Goal: Information Seeking & Learning: Check status

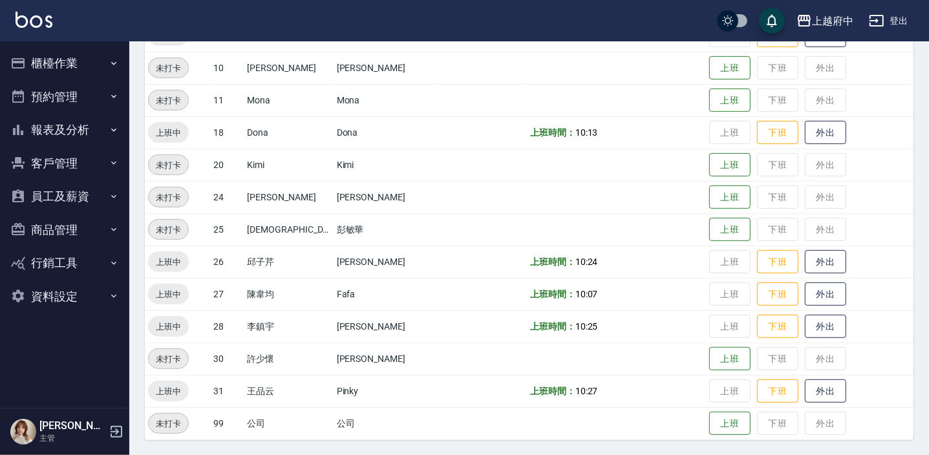
scroll to position [416, 0]
click at [805, 318] on button "外出" at bounding box center [825, 326] width 41 height 23
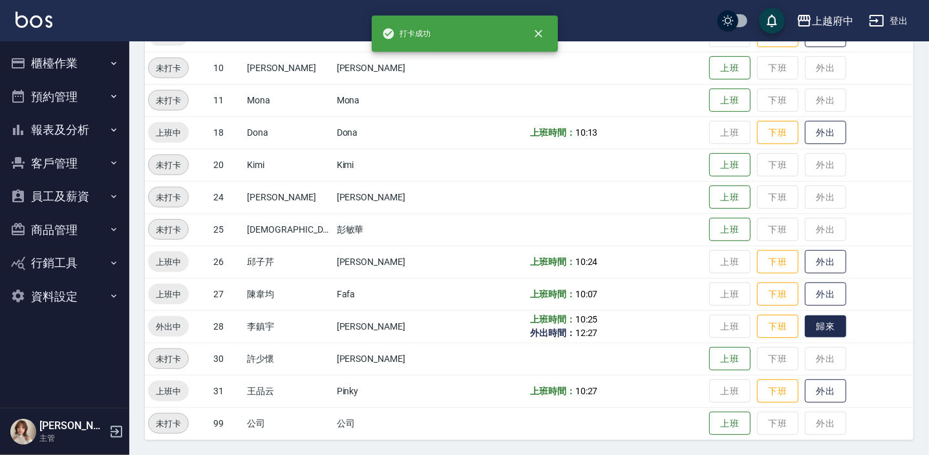
click at [822, 327] on button "歸來" at bounding box center [825, 326] width 41 height 23
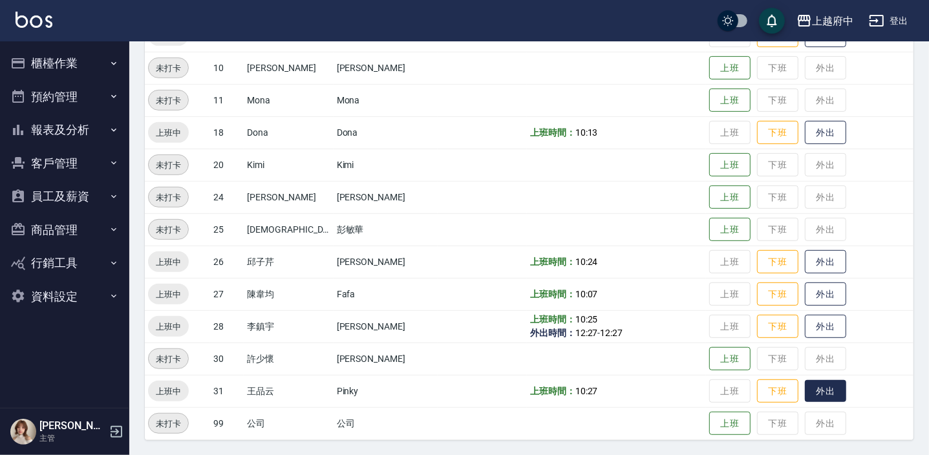
click at [823, 391] on button "外出" at bounding box center [825, 391] width 41 height 23
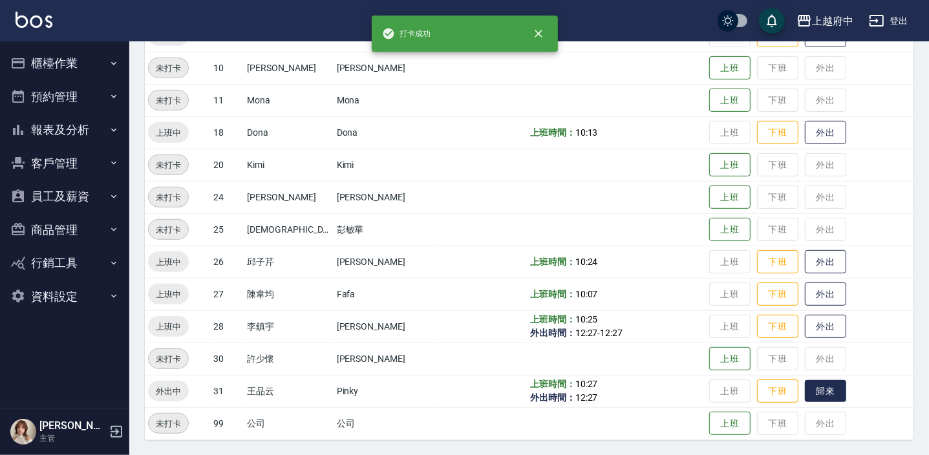
click at [823, 391] on button "歸來" at bounding box center [825, 391] width 41 height 23
click at [811, 258] on button "外出" at bounding box center [825, 262] width 41 height 23
click at [811, 258] on button "歸來" at bounding box center [825, 262] width 41 height 23
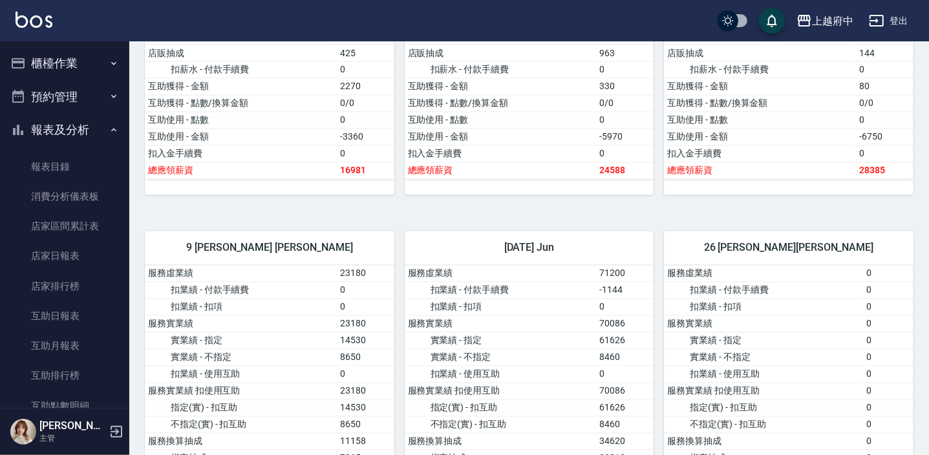
scroll to position [1645, 0]
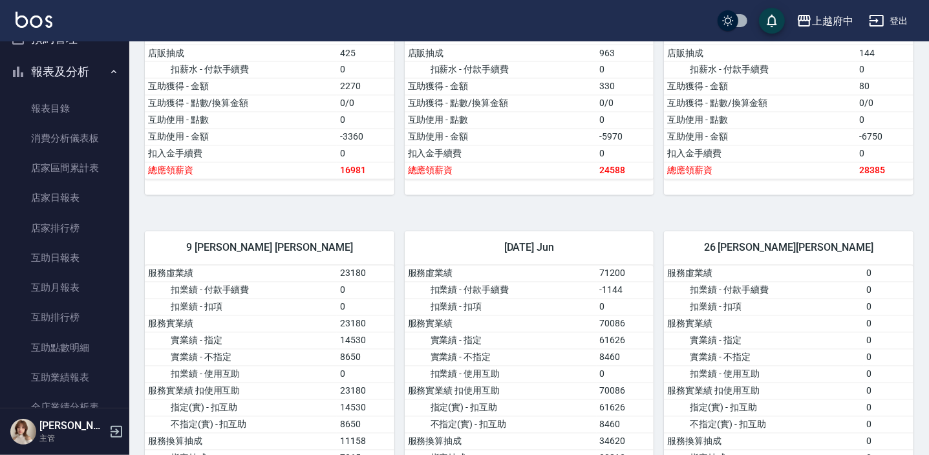
click at [100, 65] on button "報表及分析" at bounding box center [64, 72] width 119 height 34
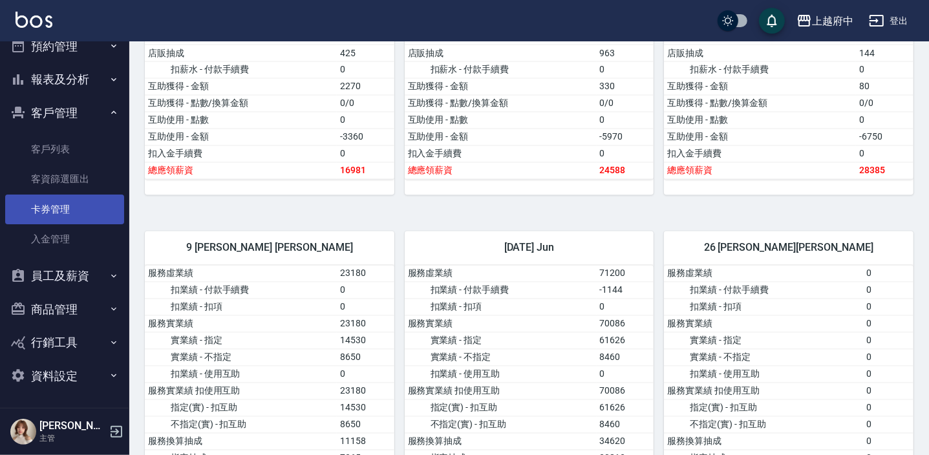
scroll to position [50, 0]
click at [80, 143] on link "客戶列表" at bounding box center [64, 149] width 119 height 30
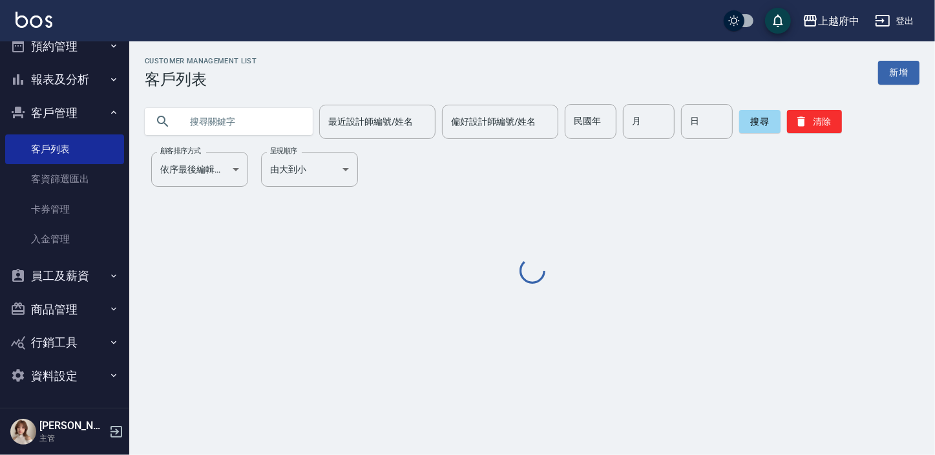
click at [213, 114] on input "text" at bounding box center [242, 121] width 122 height 35
type input "90353"
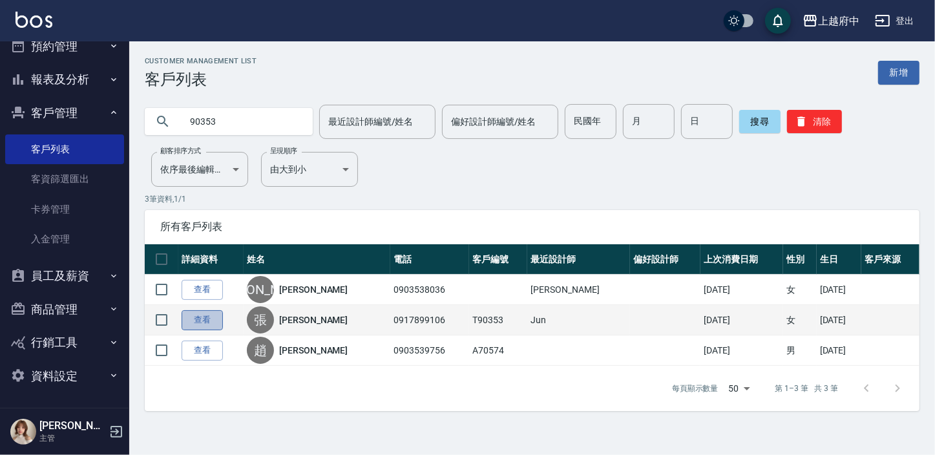
click at [207, 321] on link "查看" at bounding box center [202, 320] width 41 height 20
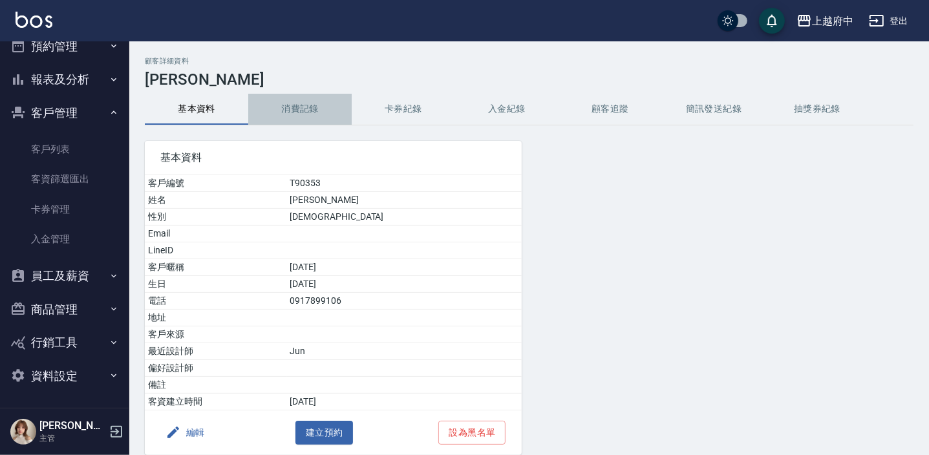
click at [304, 111] on button "消費記錄" at bounding box center [299, 109] width 103 height 31
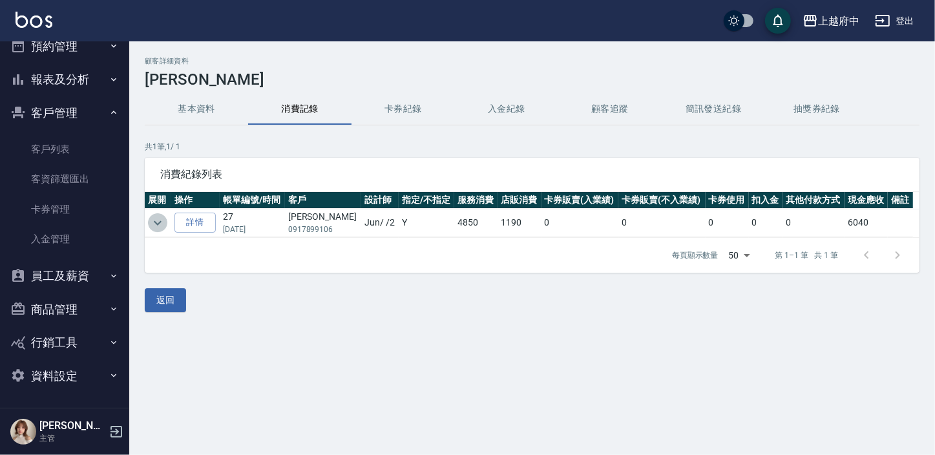
click at [154, 220] on icon "expand row" at bounding box center [158, 223] width 16 height 16
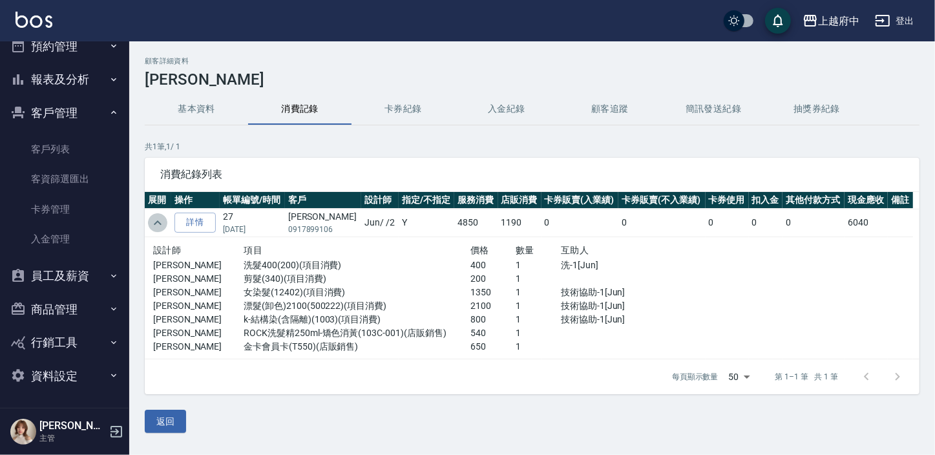
click at [154, 220] on icon "expand row" at bounding box center [158, 223] width 16 height 16
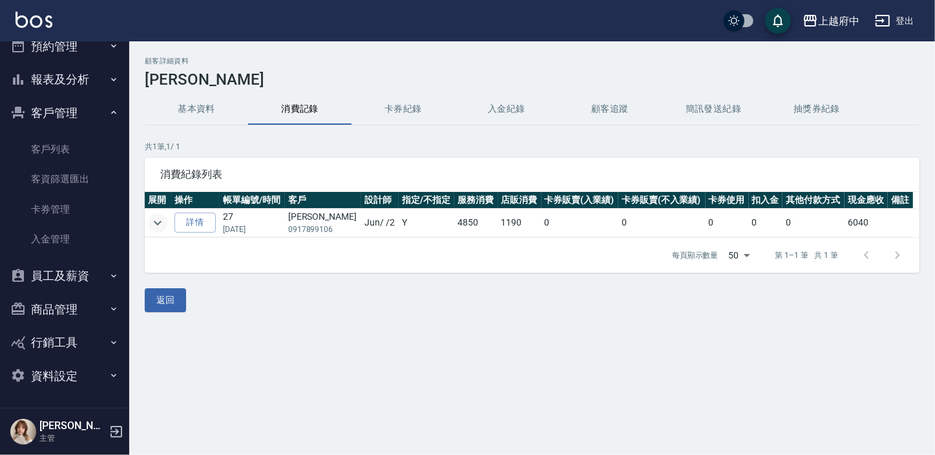
click at [201, 103] on button "基本資料" at bounding box center [196, 109] width 103 height 31
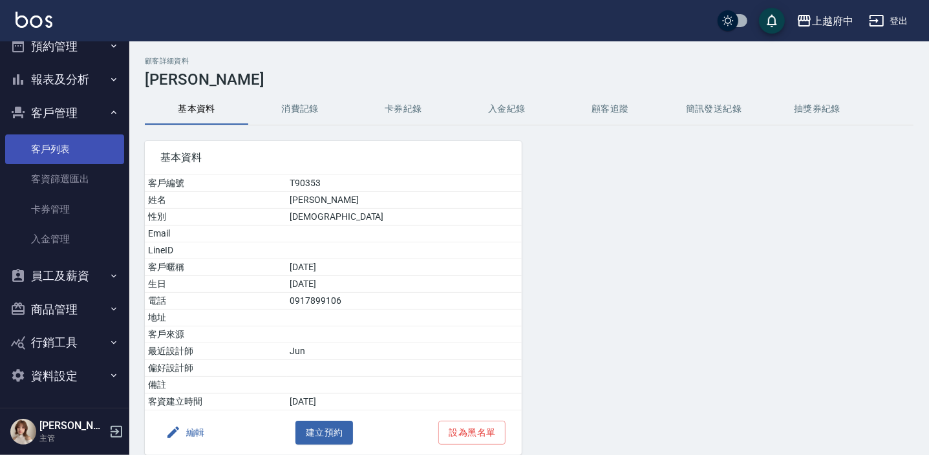
click at [65, 144] on link "客戶列表" at bounding box center [64, 149] width 119 height 30
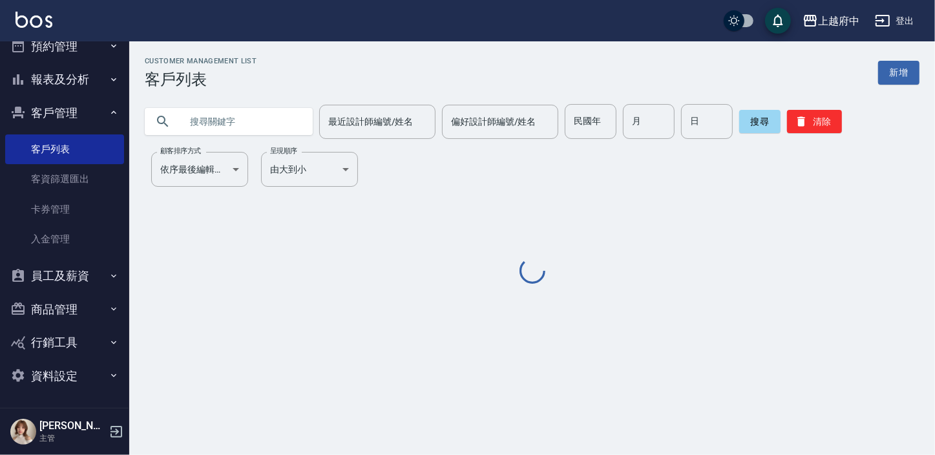
click at [216, 123] on input "text" at bounding box center [242, 121] width 122 height 35
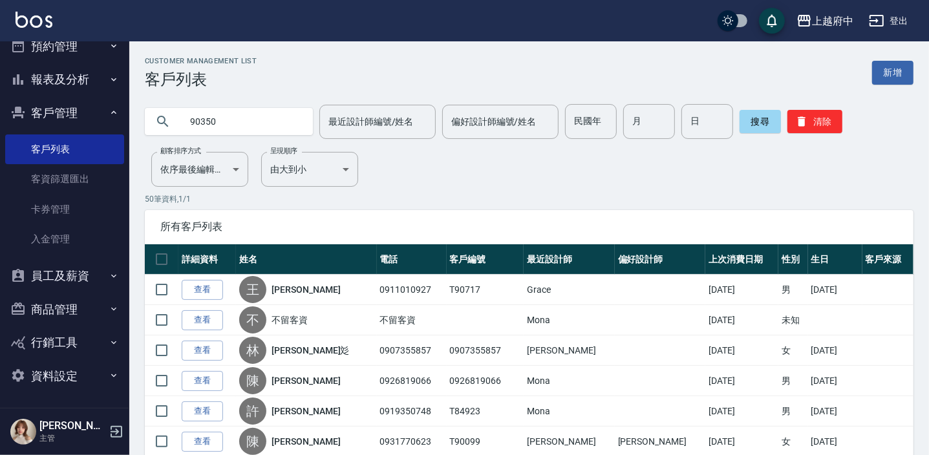
type input "90350"
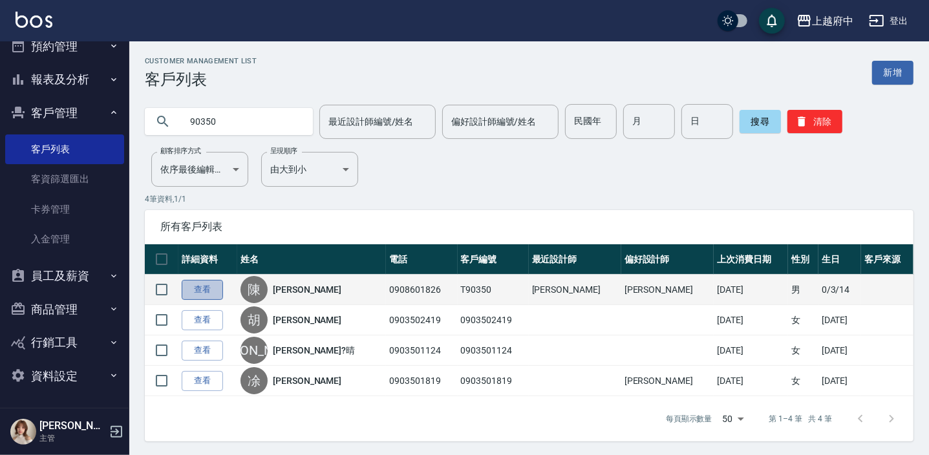
click at [206, 287] on link "查看" at bounding box center [202, 290] width 41 height 20
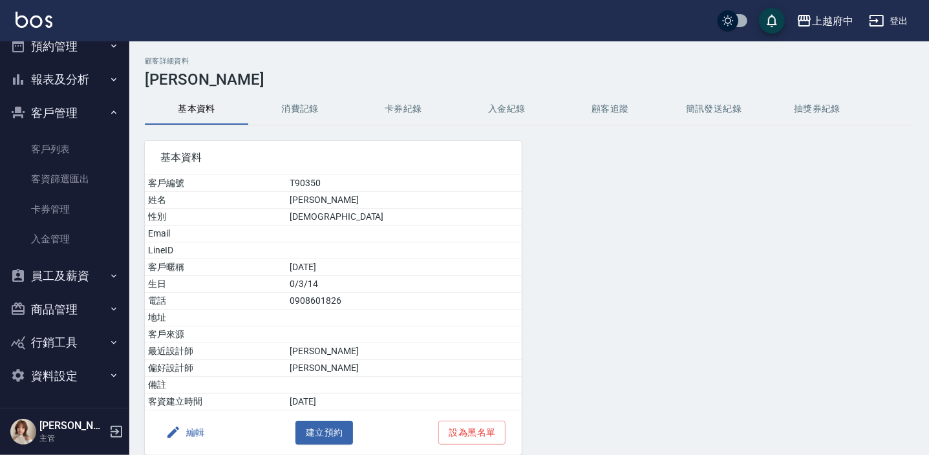
click at [292, 108] on button "消費記錄" at bounding box center [299, 109] width 103 height 31
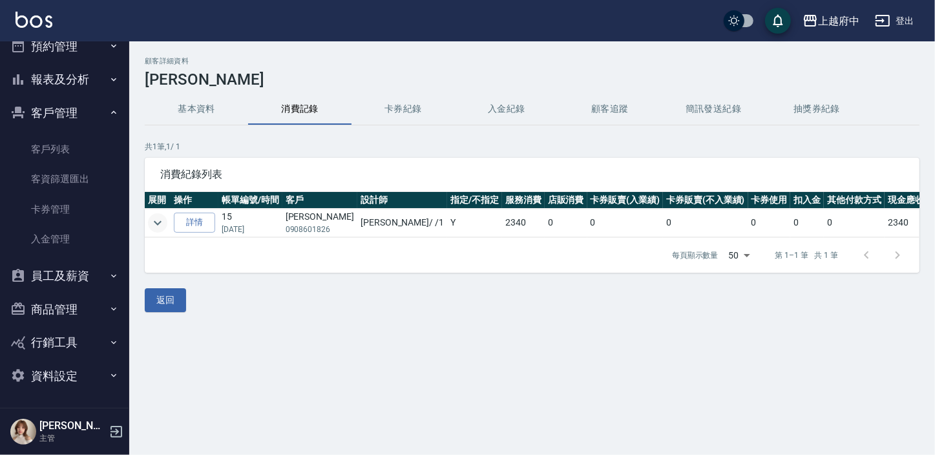
click at [158, 215] on icon "expand row" at bounding box center [158, 223] width 16 height 16
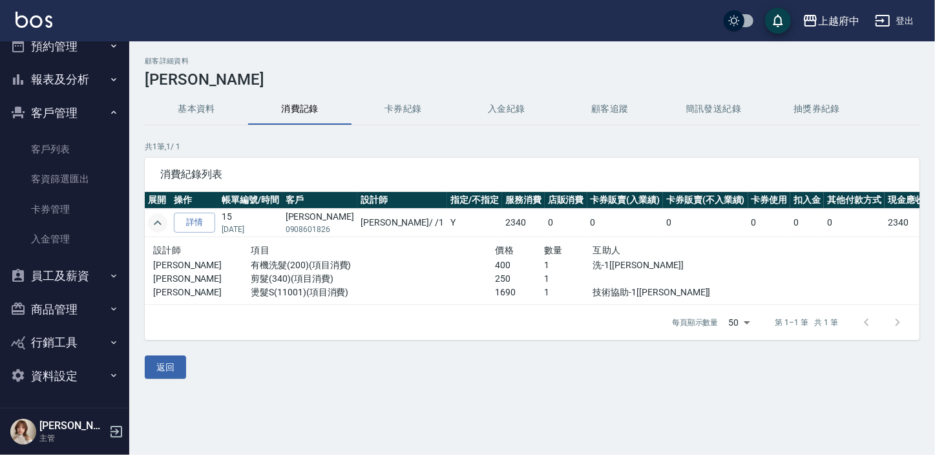
click at [156, 215] on icon "expand row" at bounding box center [158, 223] width 16 height 16
